Goal: Check status: Check status

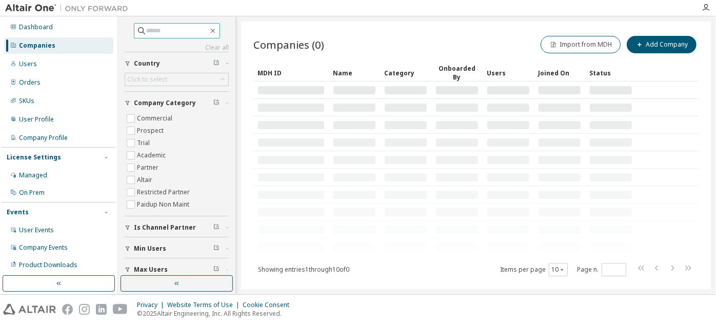
click at [187, 30] on input "text" at bounding box center [178, 31] width 62 height 10
paste input "**********"
type input "**********"
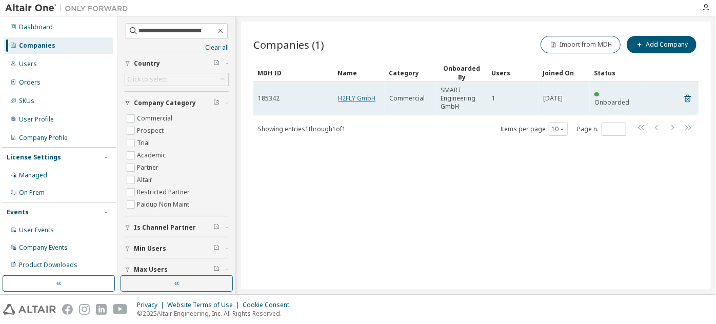
click at [362, 96] on link "H2FLY GmbH" at bounding box center [356, 98] width 37 height 9
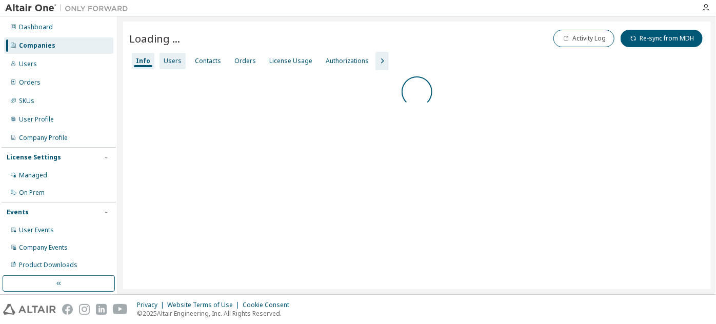
click at [166, 57] on div "Users" at bounding box center [173, 61] width 18 height 8
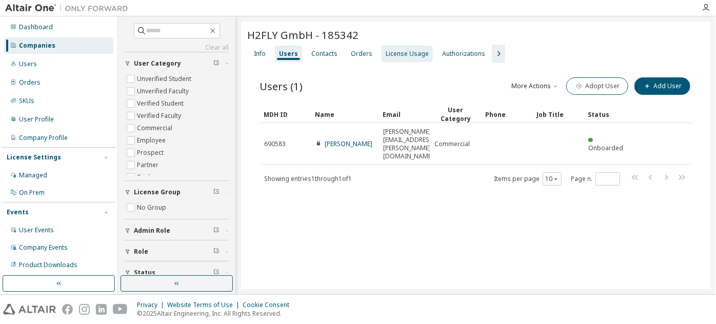
click at [401, 48] on div "License Usage" at bounding box center [407, 54] width 51 height 16
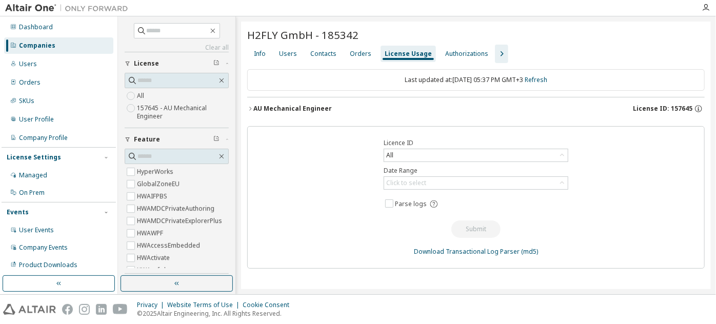
click at [295, 110] on div "AU Mechanical Engineer" at bounding box center [292, 109] width 78 height 8
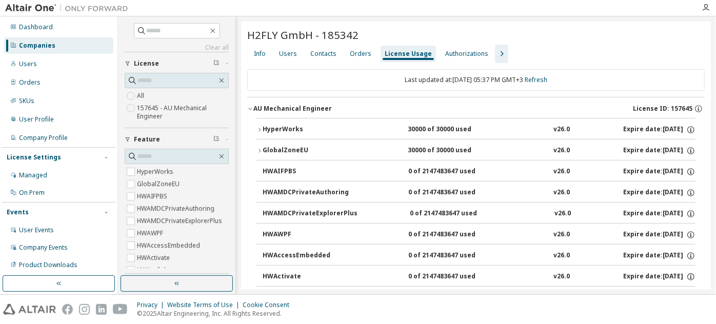
click at [292, 125] on div "HyperWorks" at bounding box center [309, 129] width 92 height 9
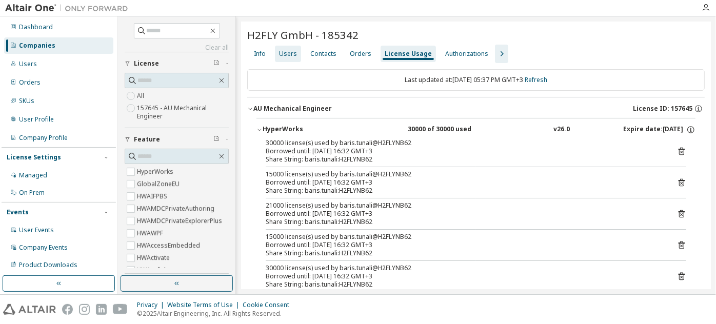
click at [288, 56] on div "Users" at bounding box center [288, 54] width 18 height 8
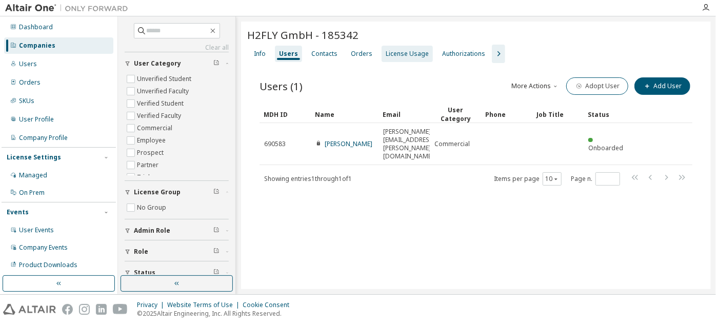
click at [406, 50] on div "License Usage" at bounding box center [407, 54] width 43 height 8
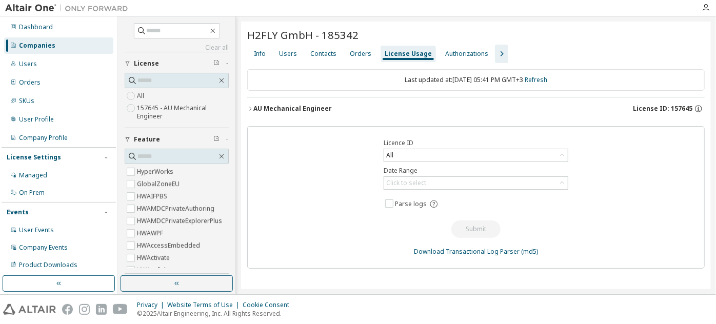
click at [287, 102] on button "AU Mechanical Engineer License ID: 157645" at bounding box center [476, 108] width 458 height 23
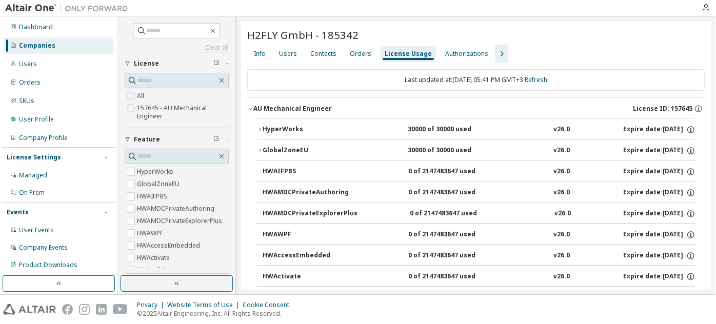
click at [288, 125] on div "HyperWorks" at bounding box center [309, 129] width 92 height 9
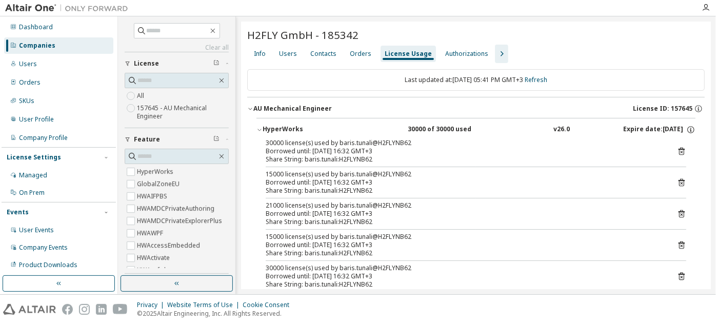
click at [288, 125] on div "HyperWorks" at bounding box center [309, 129] width 92 height 9
